Goal: Find specific page/section: Find specific page/section

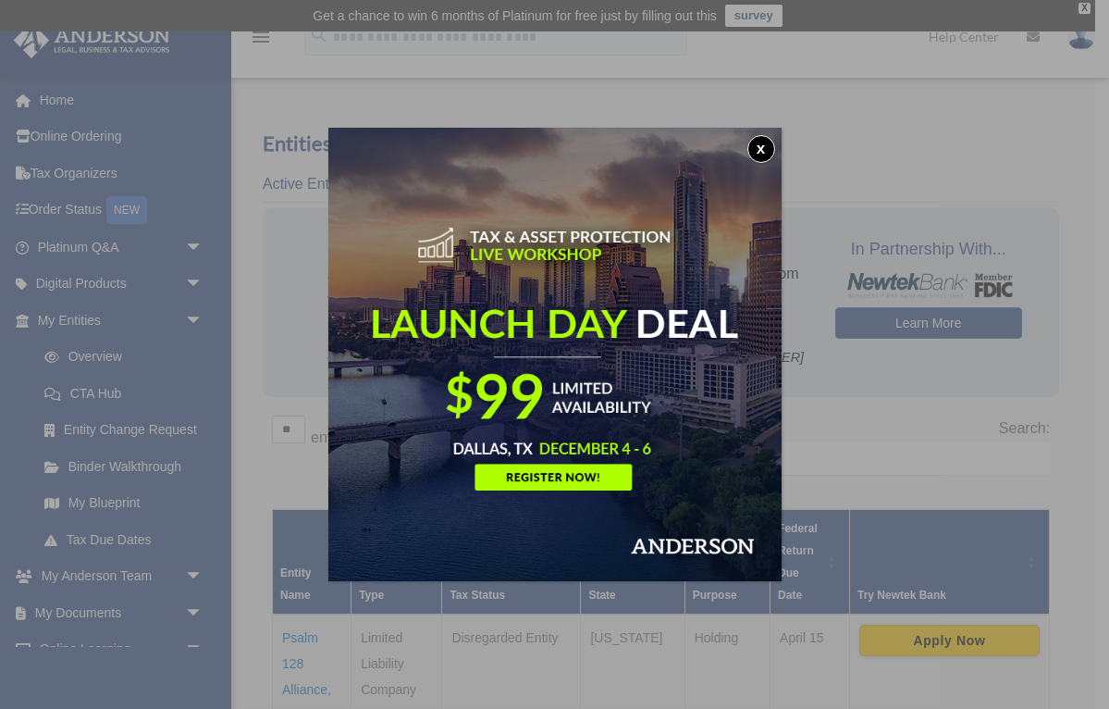
click at [763, 145] on button "x" at bounding box center [762, 149] width 28 height 28
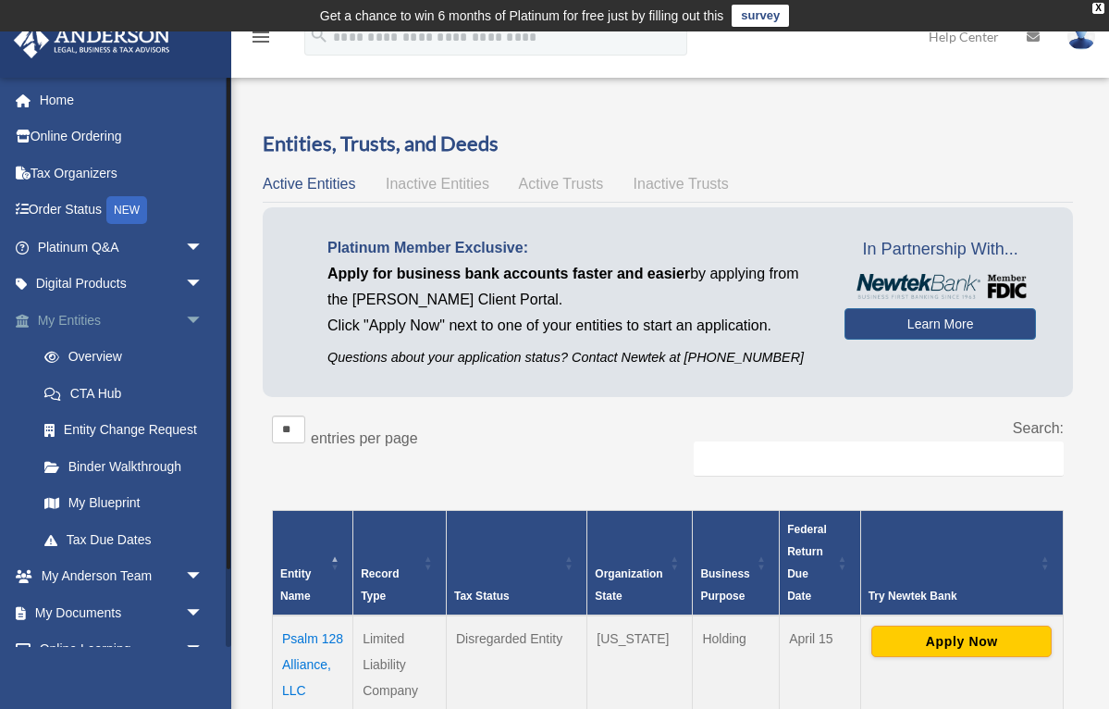
click at [83, 316] on link "My Entities arrow_drop_down" at bounding box center [122, 320] width 218 height 37
click at [191, 315] on span "arrow_drop_down" at bounding box center [203, 321] width 37 height 38
click at [113, 497] on link "My Blueprint" at bounding box center [128, 503] width 205 height 37
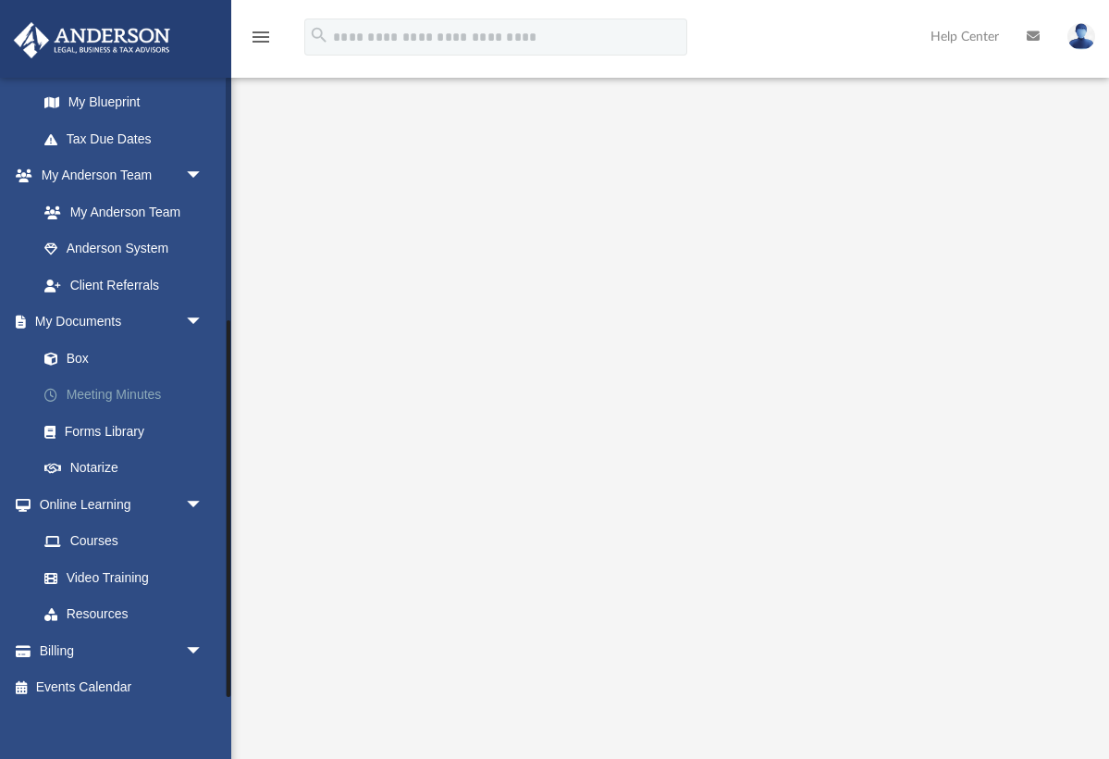
scroll to position [62, 0]
click at [78, 349] on link "Box" at bounding box center [128, 358] width 205 height 37
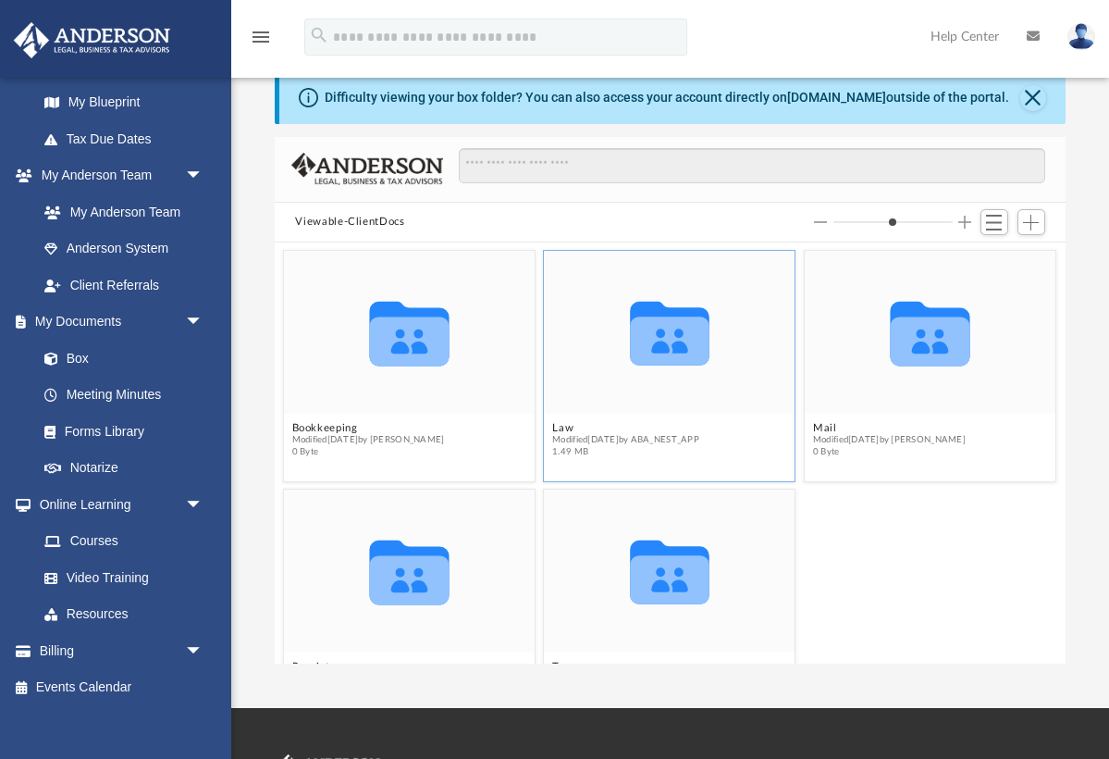
scroll to position [421, 790]
click at [689, 341] on icon "grid" at bounding box center [671, 341] width 80 height 49
click at [650, 353] on icon "grid" at bounding box center [671, 341] width 80 height 49
click at [653, 338] on icon "grid" at bounding box center [671, 341] width 80 height 49
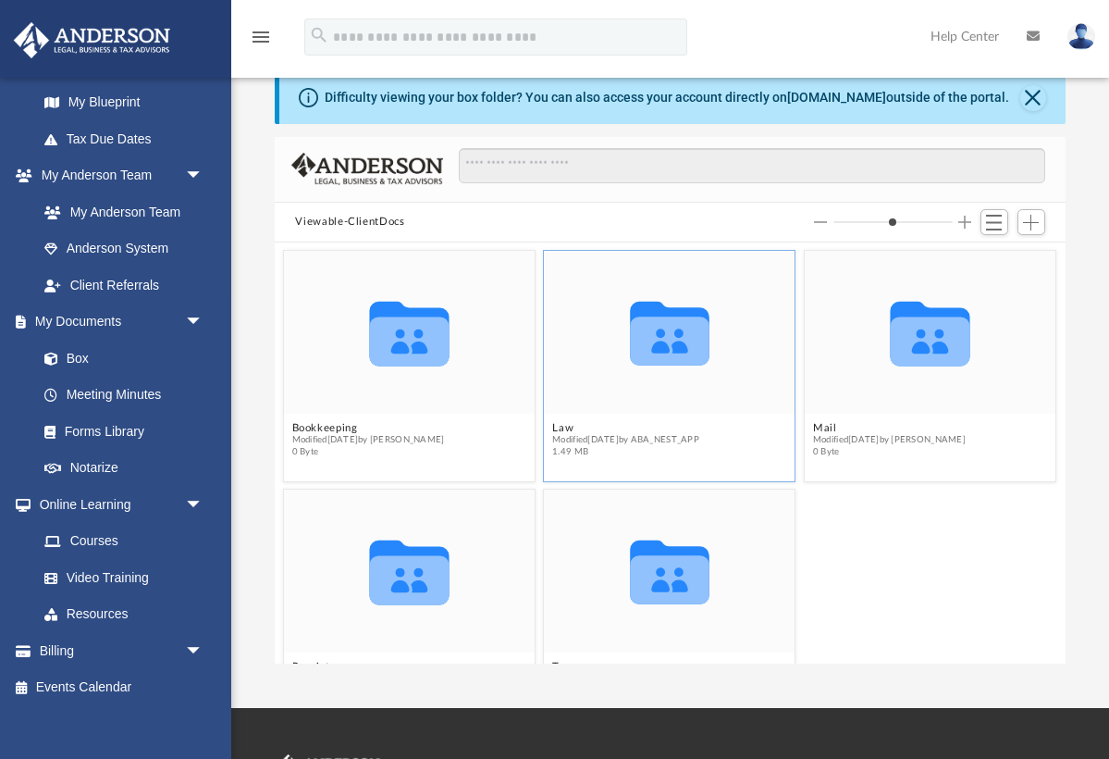
click at [653, 338] on icon "grid" at bounding box center [671, 341] width 80 height 49
click at [646, 307] on icon "grid" at bounding box center [671, 335] width 80 height 64
click at [675, 342] on icon "grid" at bounding box center [671, 335] width 80 height 64
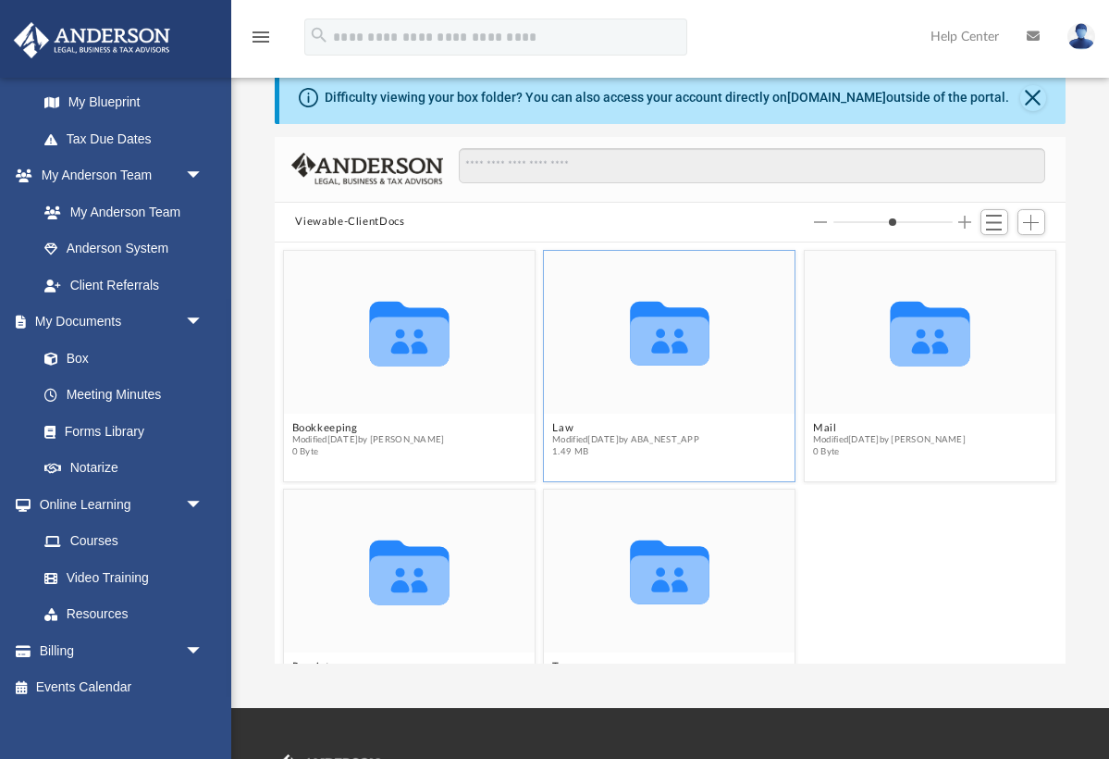
click at [675, 342] on icon "grid" at bounding box center [671, 335] width 80 height 64
click at [677, 365] on icon "grid" at bounding box center [671, 341] width 80 height 49
click at [665, 341] on icon "grid" at bounding box center [671, 341] width 80 height 49
click at [594, 444] on span "Modified [DATE] by ABA_NEST_APP" at bounding box center [626, 441] width 147 height 12
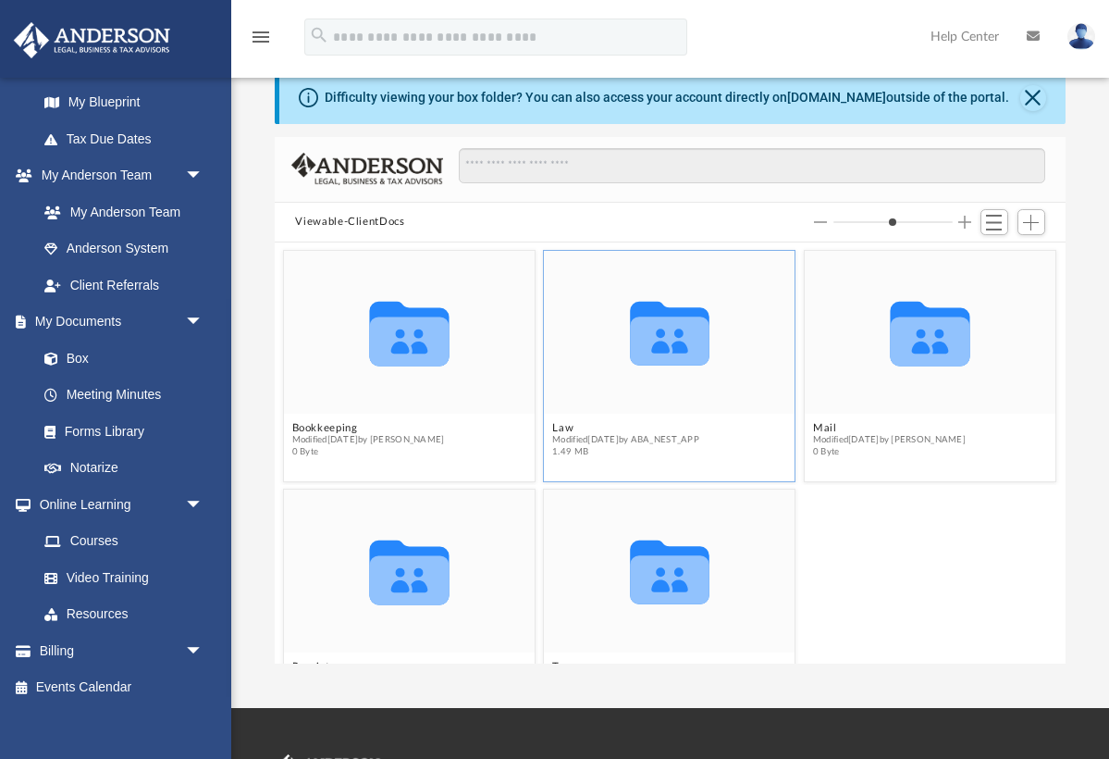
click at [663, 316] on icon "grid" at bounding box center [671, 335] width 80 height 64
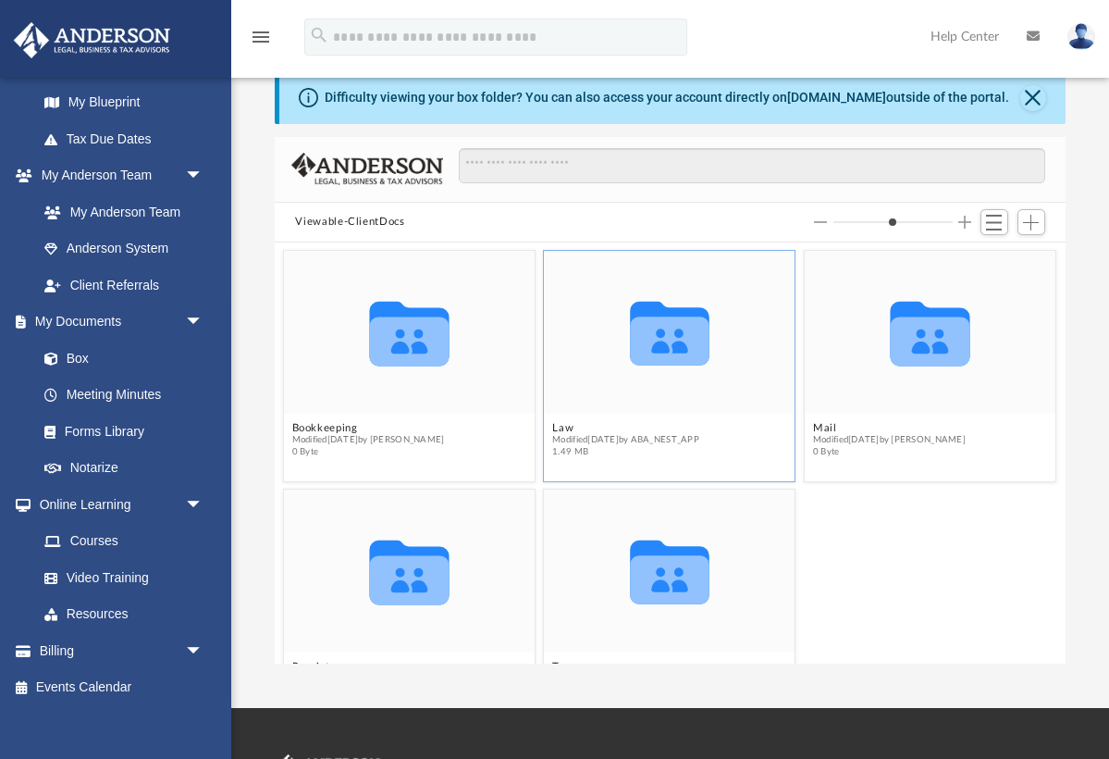
click at [718, 286] on icon "Collaborated Folder" at bounding box center [670, 333] width 151 height 98
click at [653, 352] on icon "grid" at bounding box center [671, 335] width 80 height 64
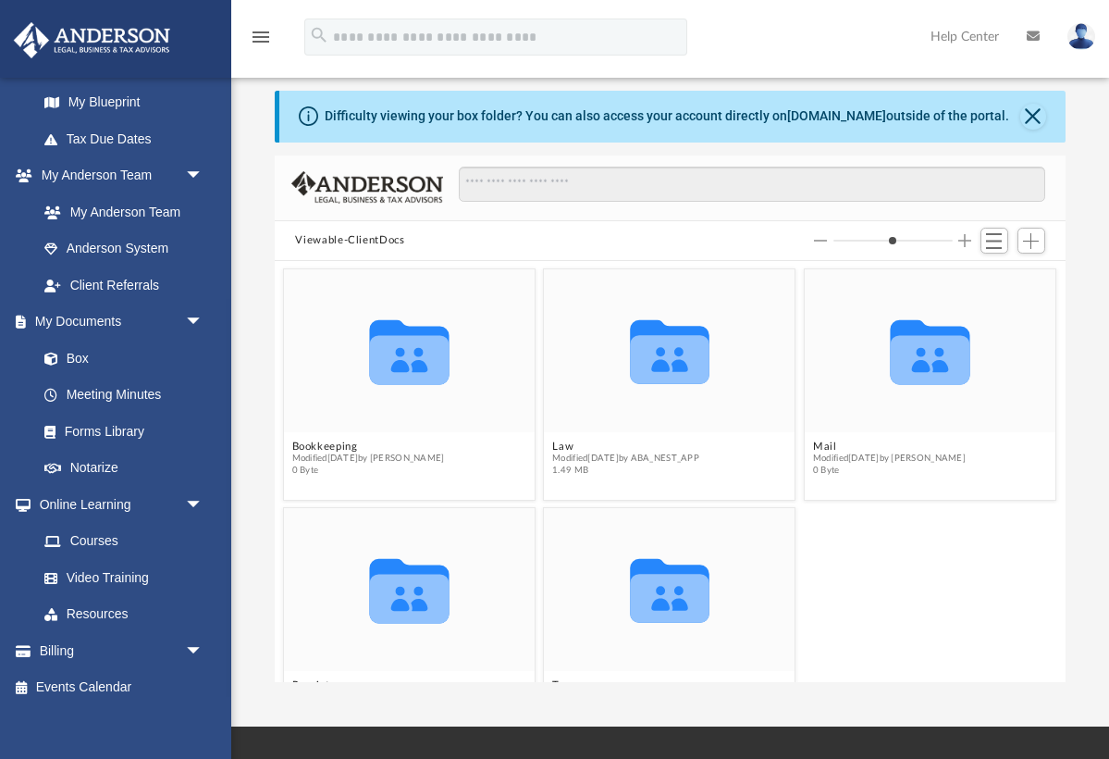
scroll to position [49, 0]
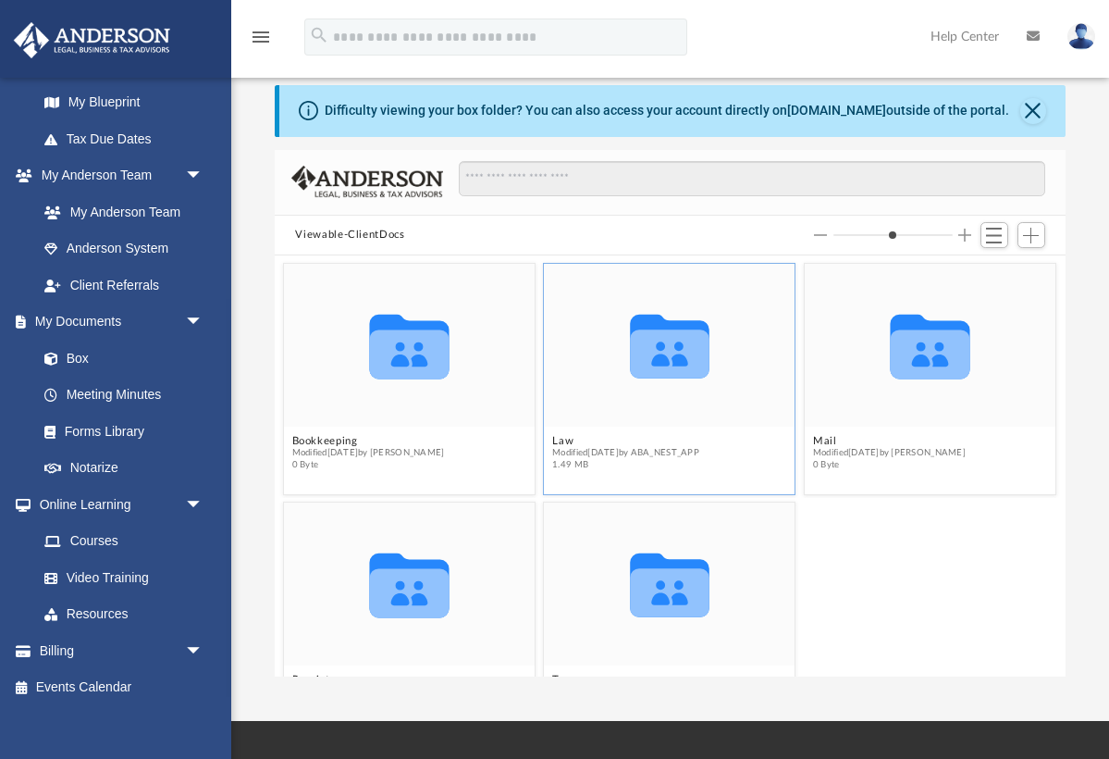
click at [700, 460] on span "1.49 MB" at bounding box center [626, 466] width 147 height 12
click at [568, 460] on span "1.49 MB" at bounding box center [626, 466] width 147 height 12
click at [568, 294] on div "Collaborated Folder" at bounding box center [670, 346] width 251 height 163
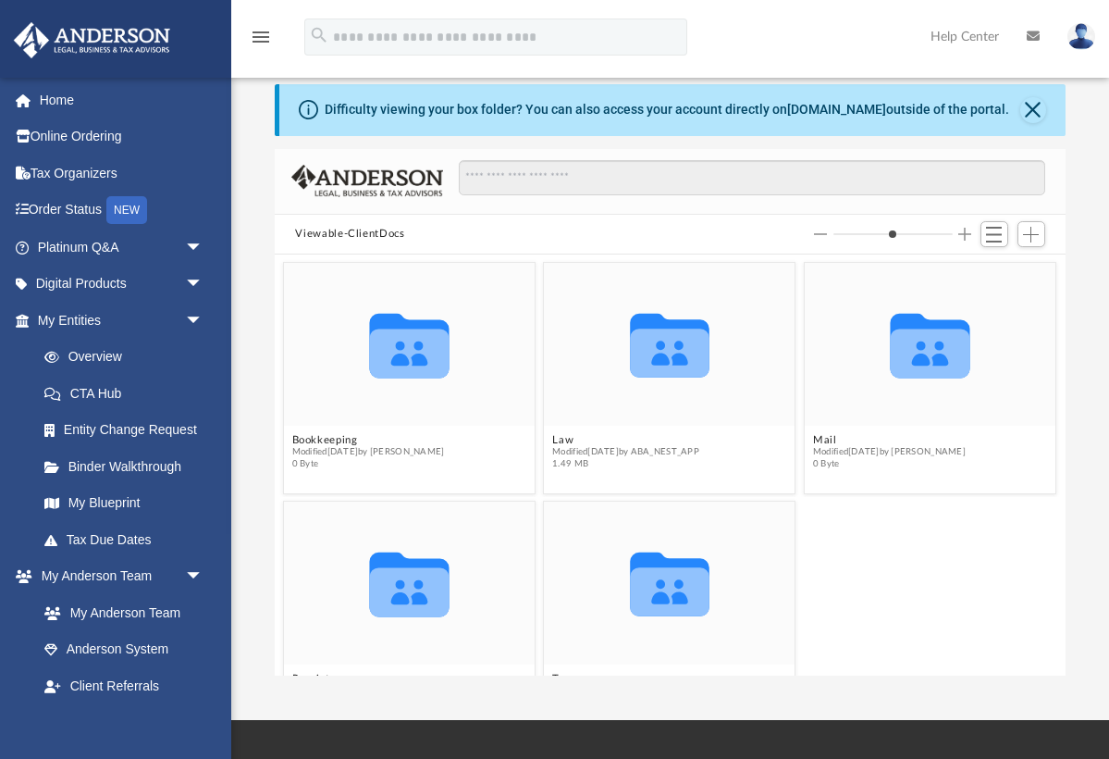
scroll to position [52, 0]
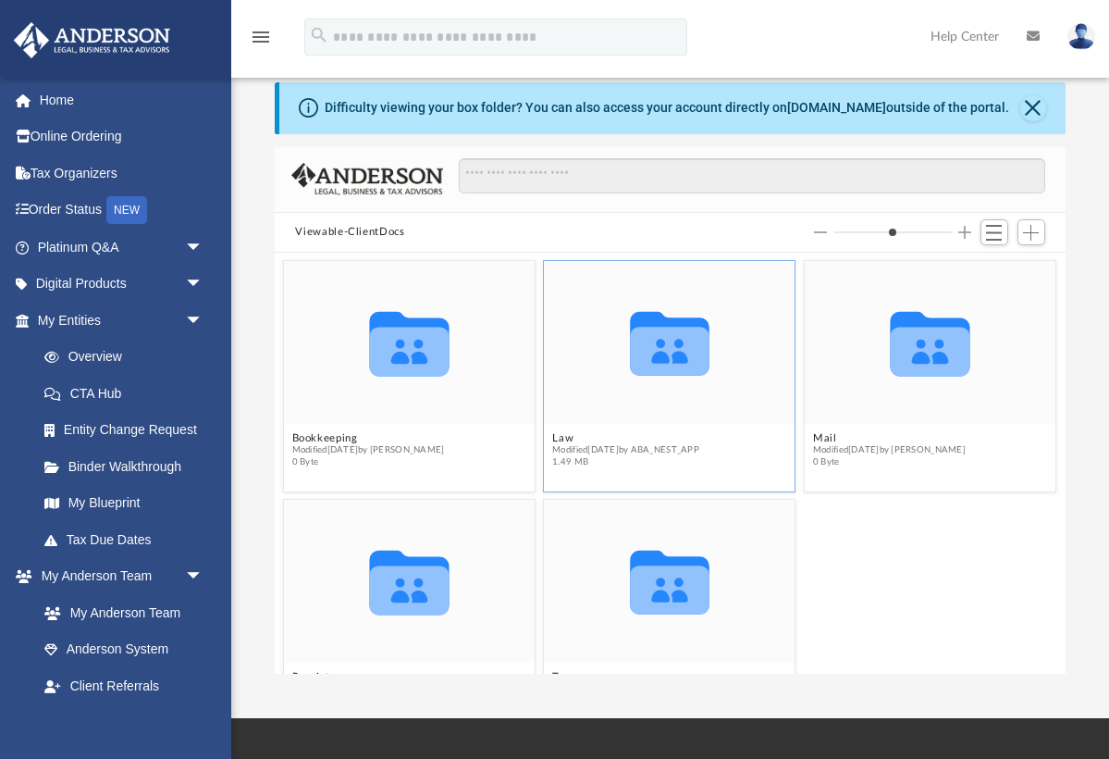
click at [689, 344] on icon "grid" at bounding box center [671, 352] width 80 height 49
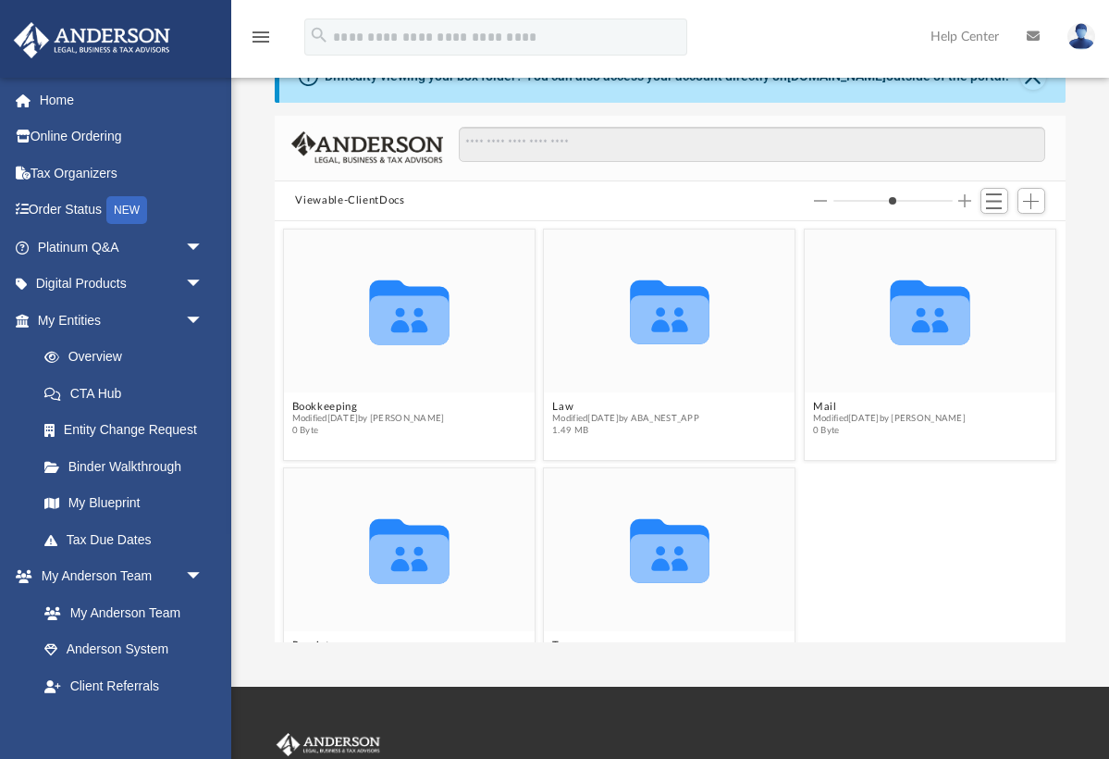
scroll to position [421, 790]
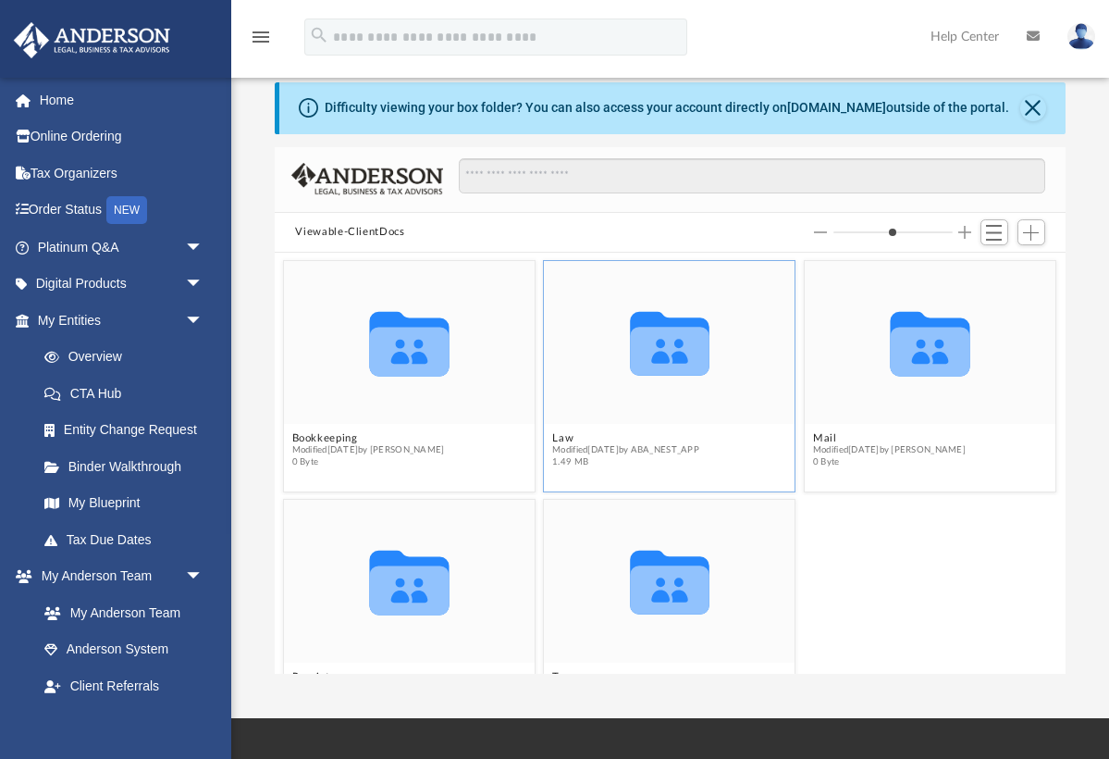
click at [668, 345] on icon "grid" at bounding box center [671, 352] width 80 height 49
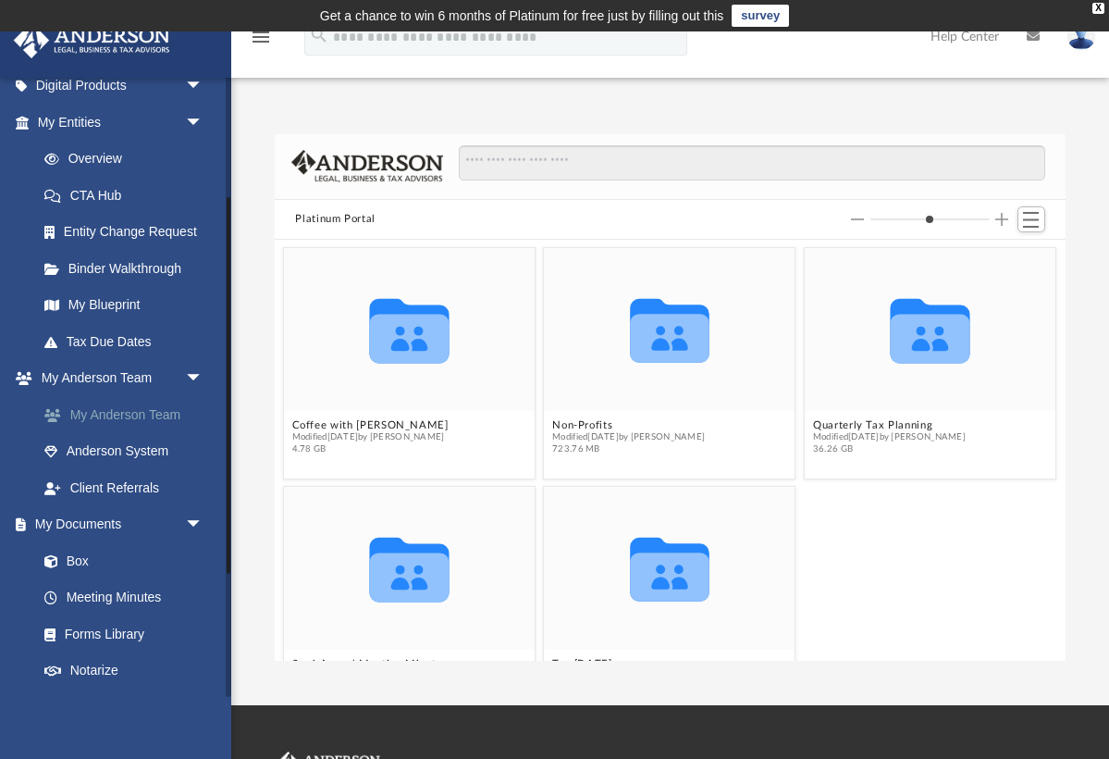
scroll to position [212, 0]
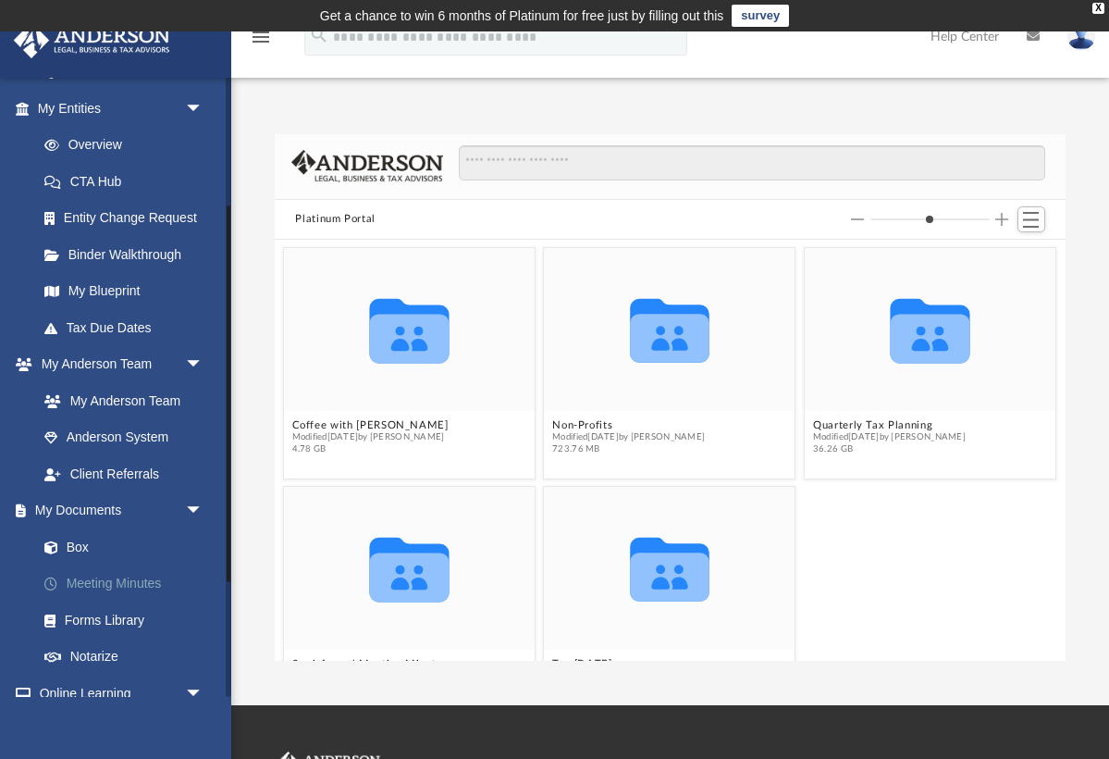
click at [103, 571] on link "Meeting Minutes" at bounding box center [128, 583] width 205 height 37
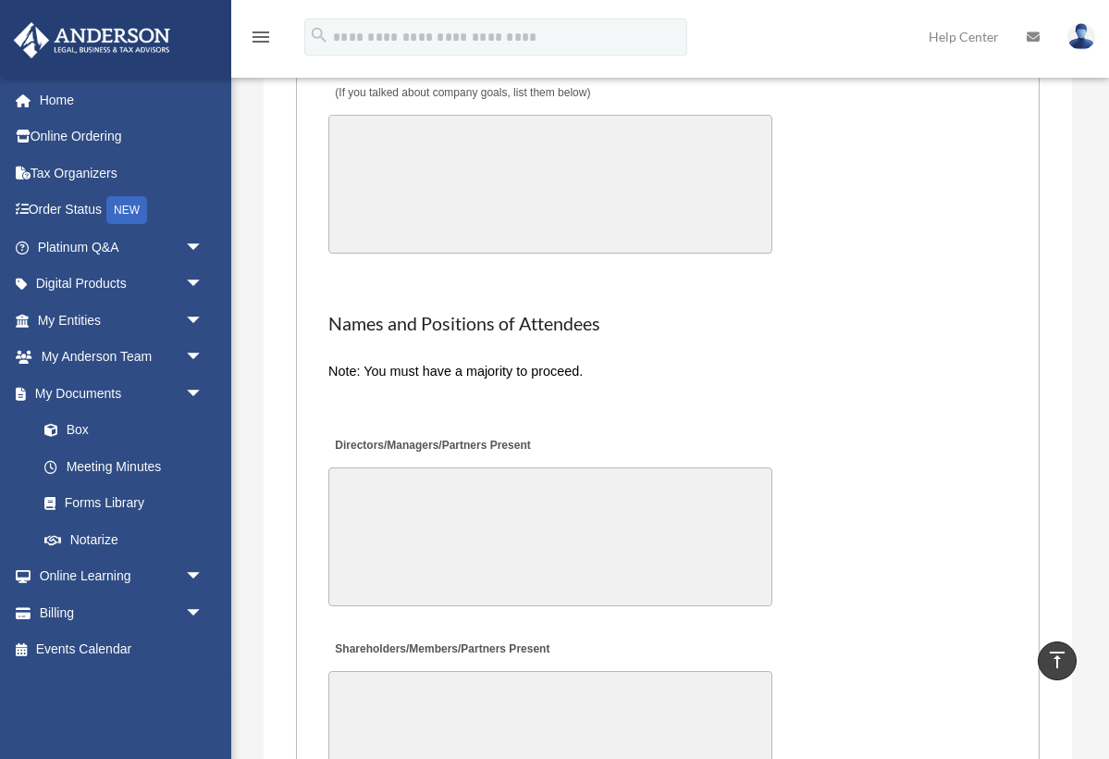
scroll to position [3949, 0]
